Goal: Task Accomplishment & Management: Complete application form

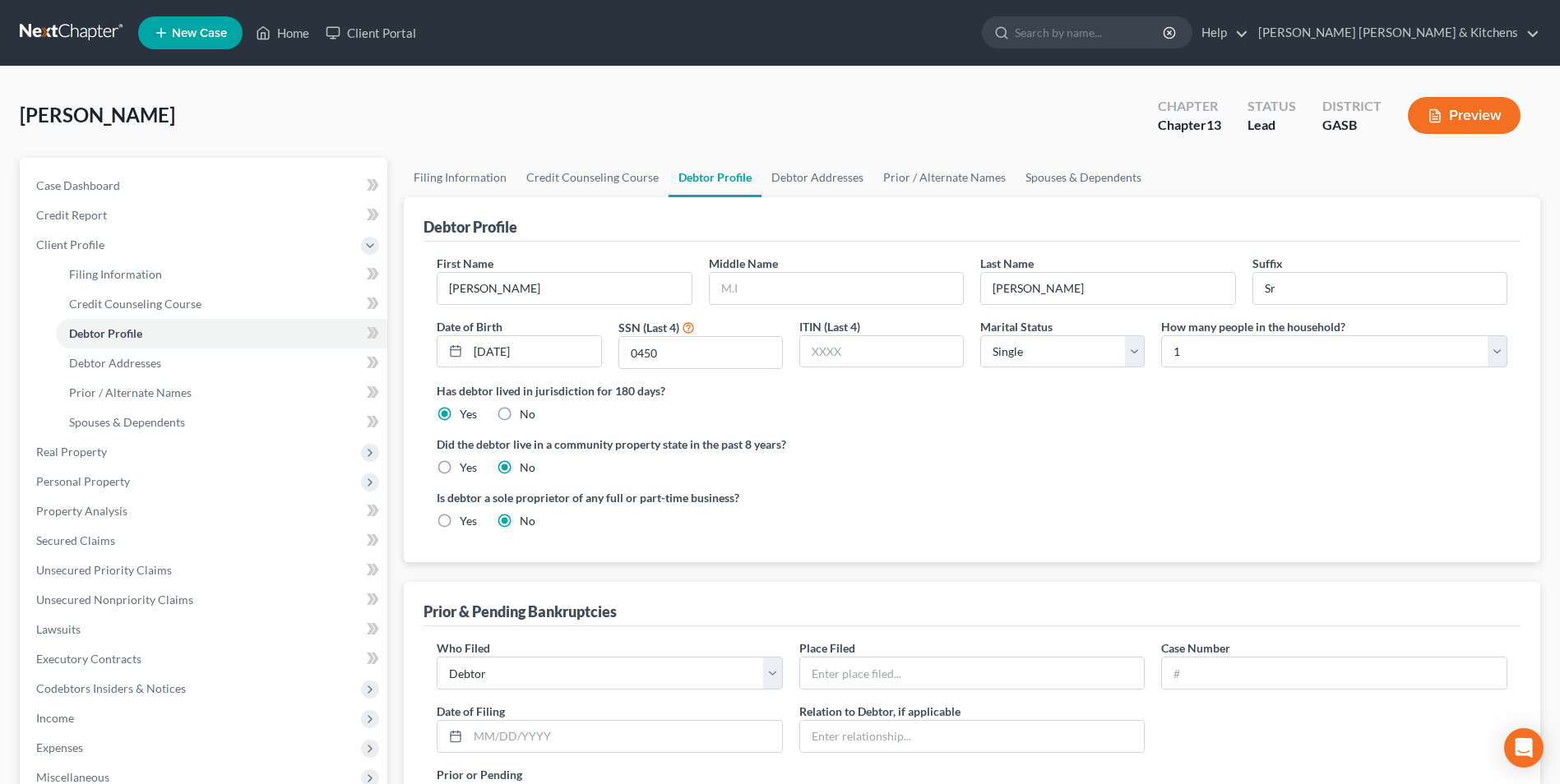
select select "0"
click at [293, 32] on link "Home" at bounding box center [283, 33] width 70 height 30
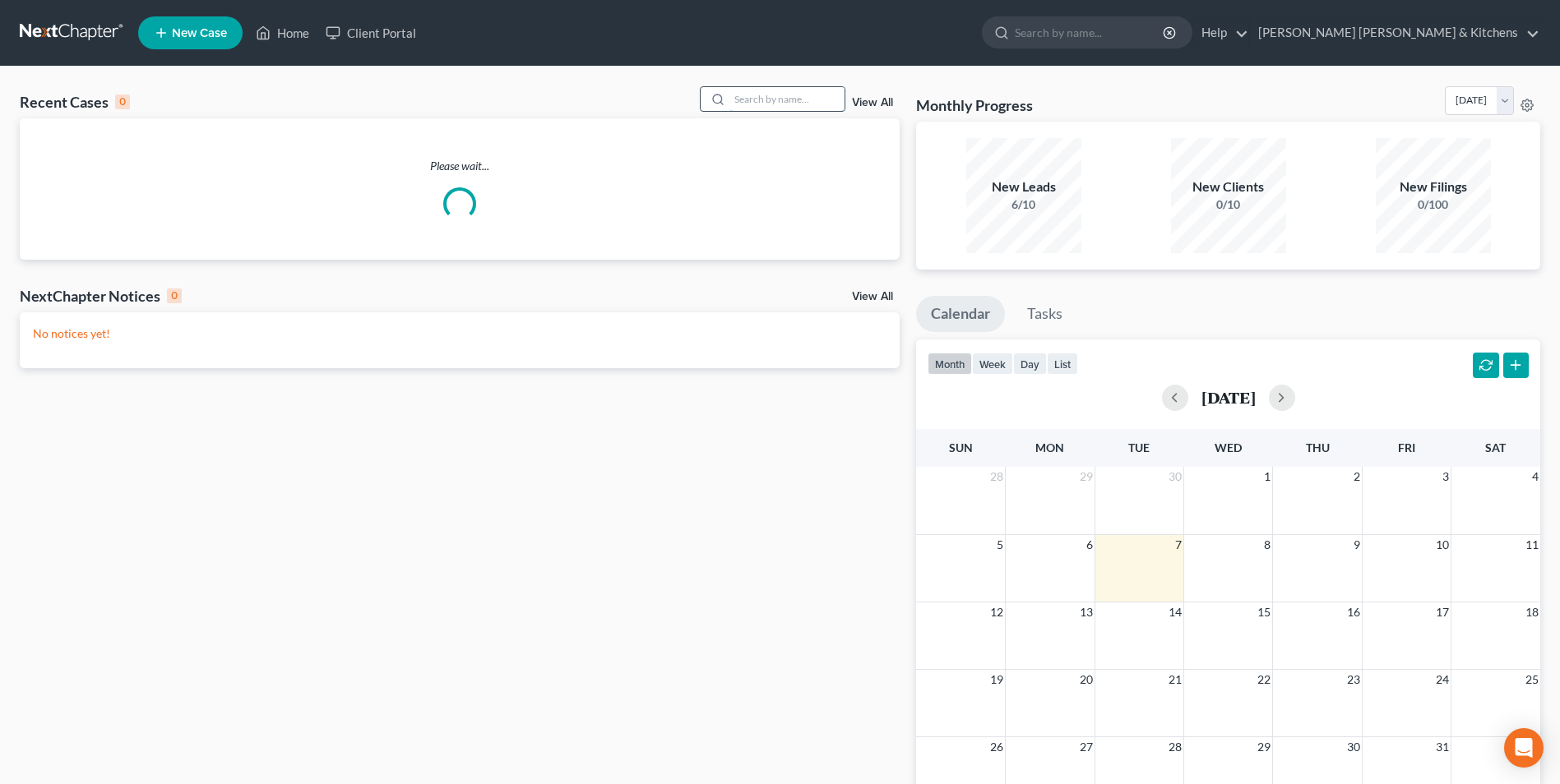
click at [775, 101] on input "search" at bounding box center [786, 98] width 115 height 24
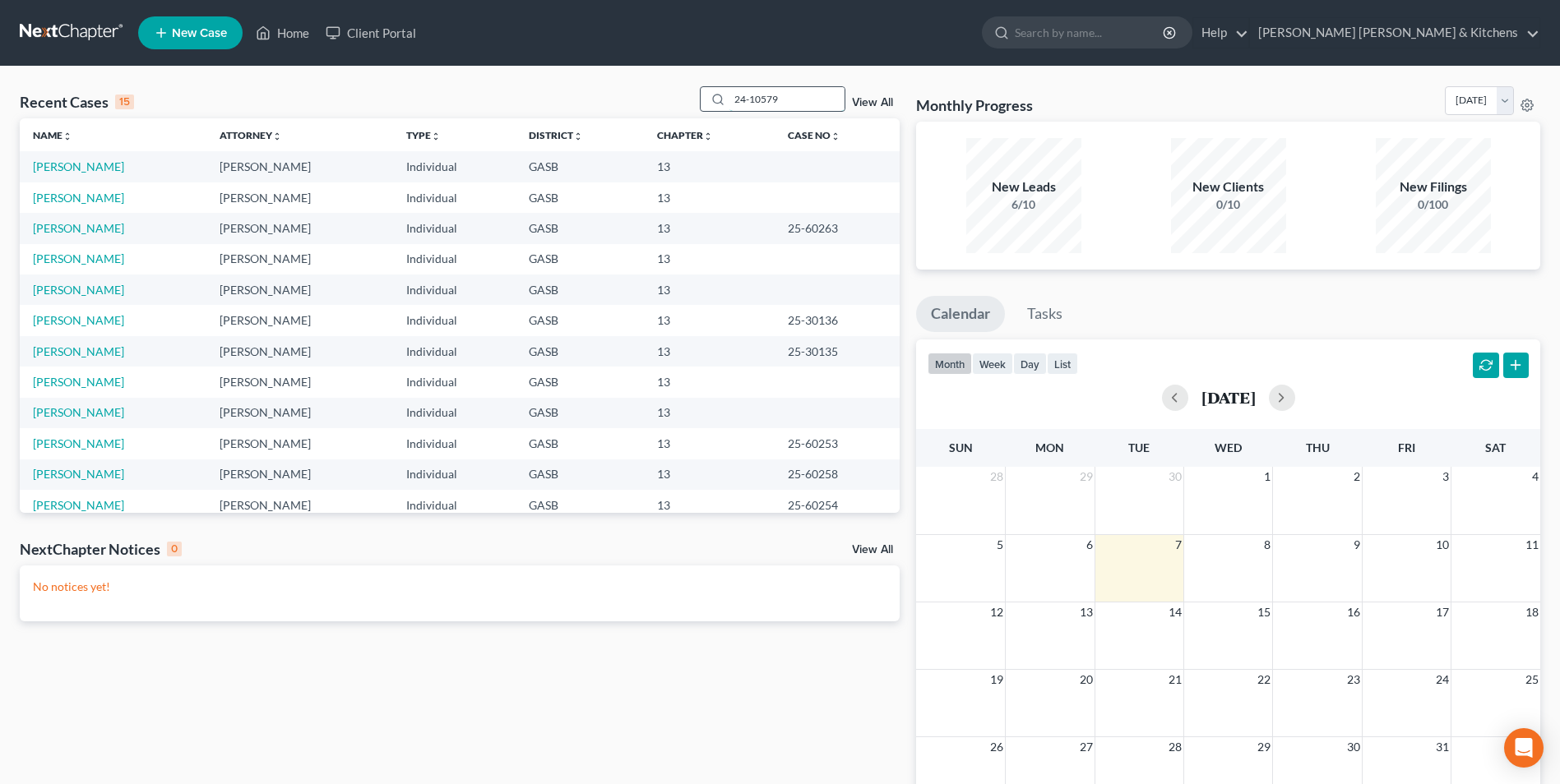
type input "24-10579"
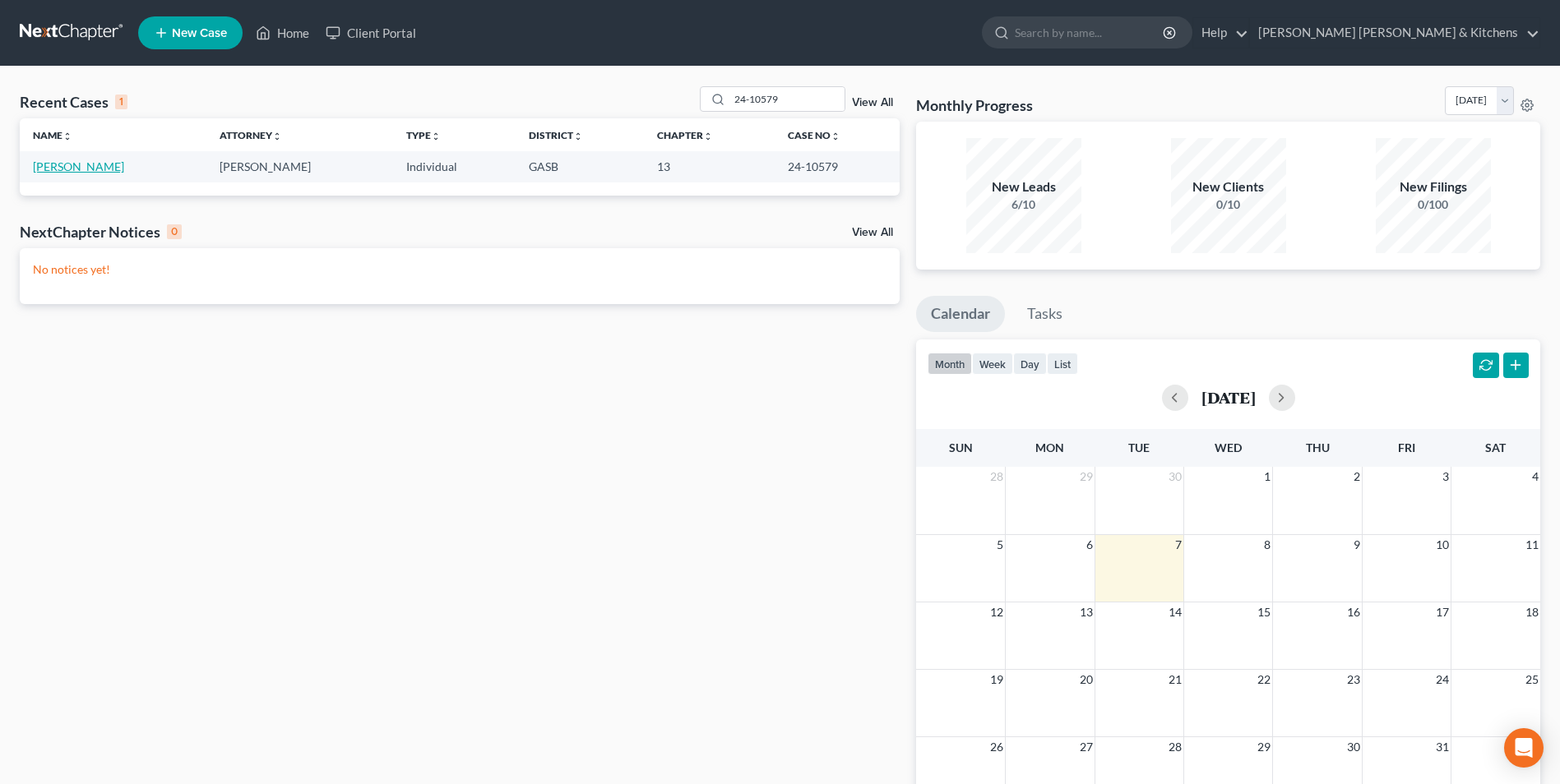
click at [50, 165] on link "[PERSON_NAME]" at bounding box center [78, 167] width 91 height 14
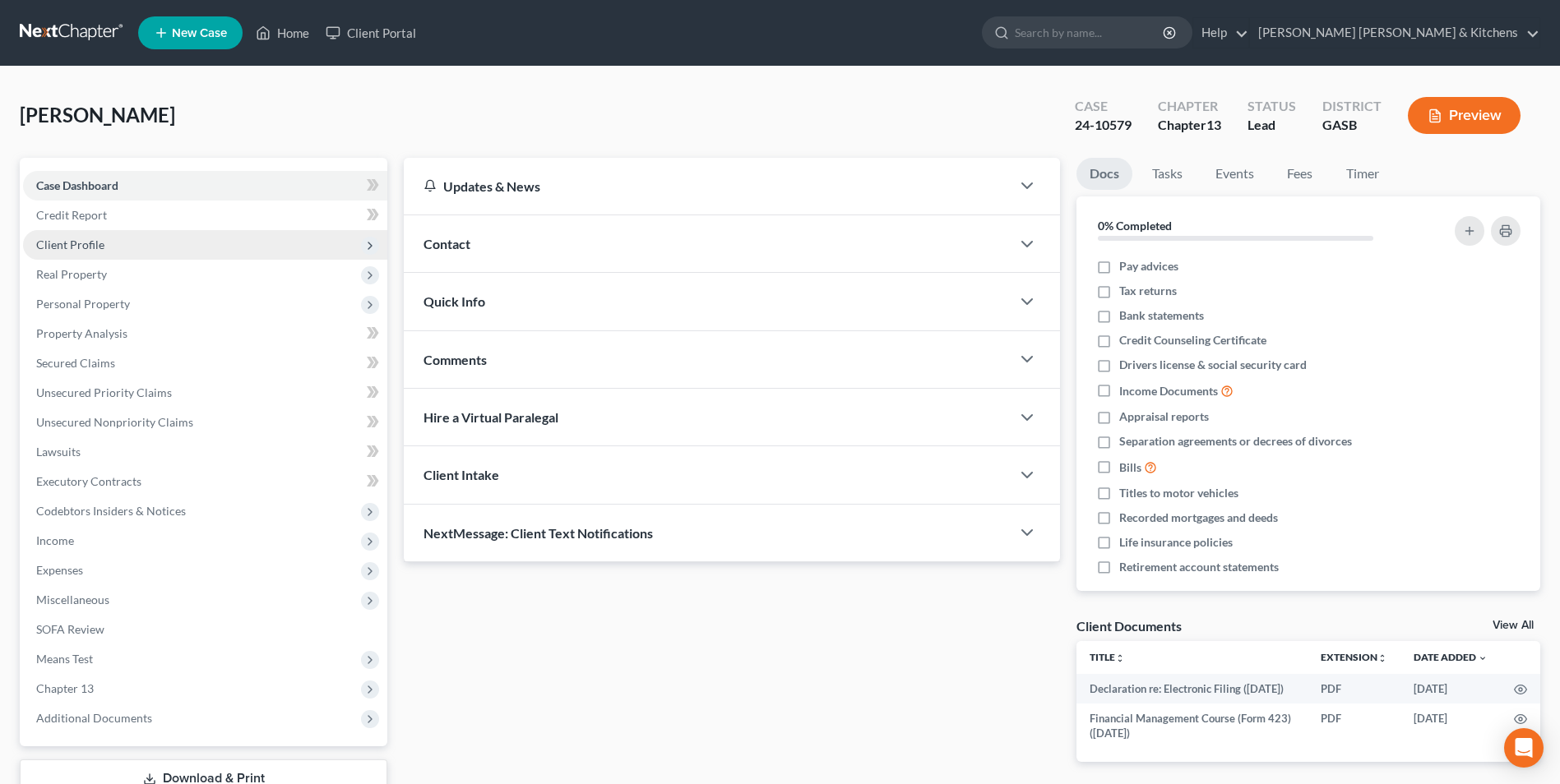
click at [61, 245] on span "Client Profile" at bounding box center [70, 245] width 68 height 14
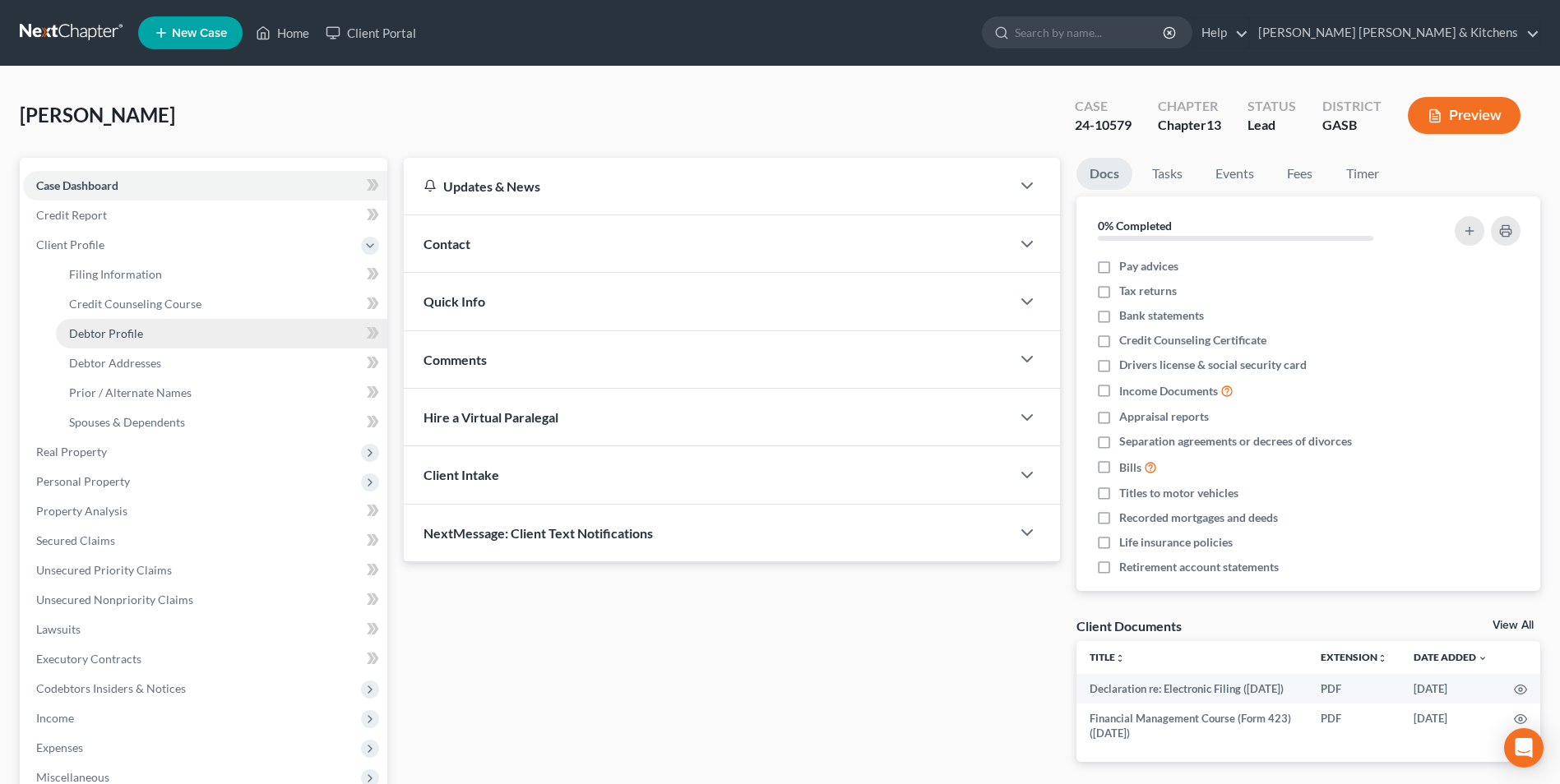
click at [89, 339] on span "Debtor Profile" at bounding box center [106, 333] width 74 height 14
select select "0"
select select "1"
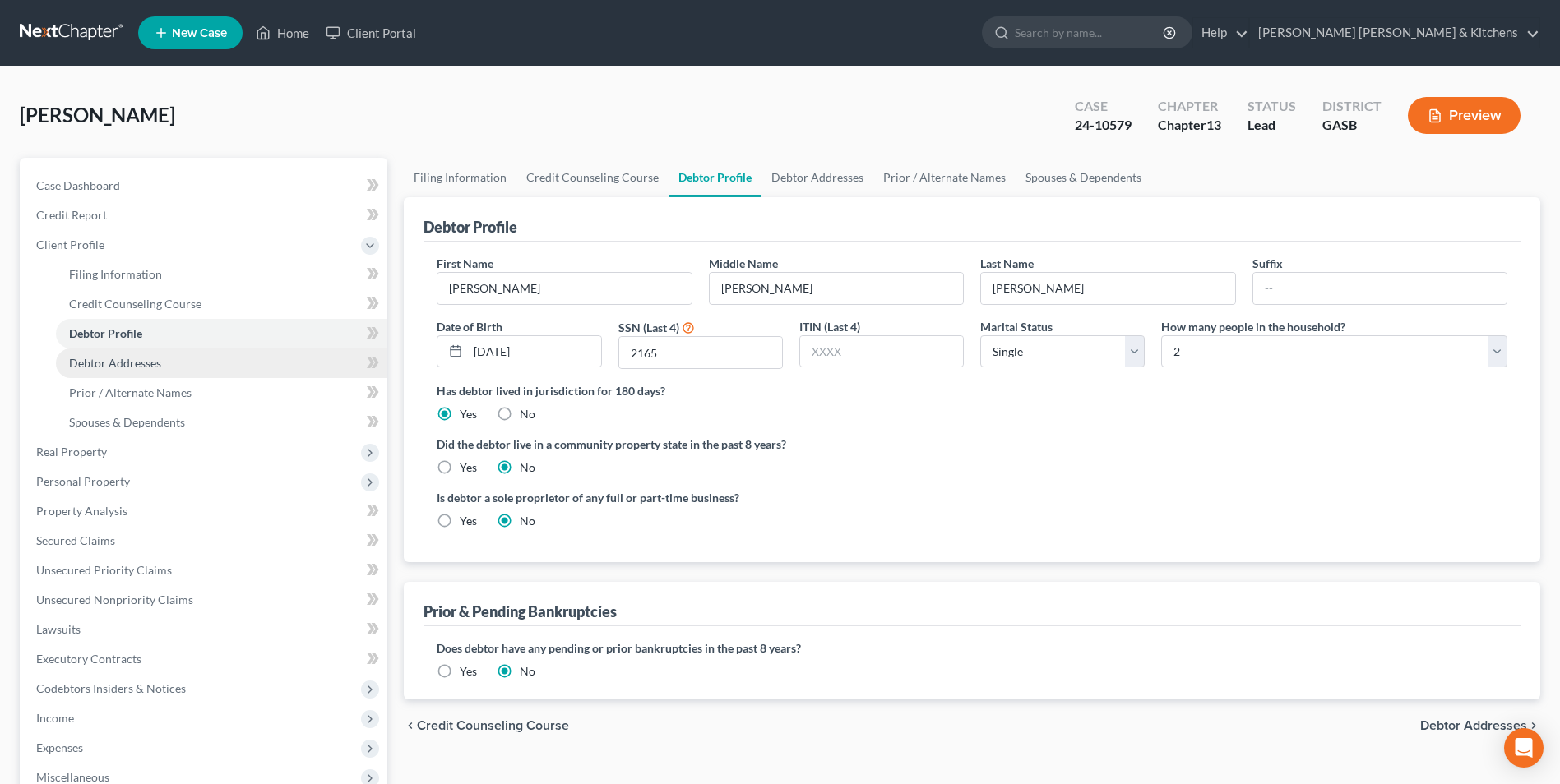
click at [89, 360] on span "Debtor Addresses" at bounding box center [115, 363] width 92 height 14
